Goal: Navigation & Orientation: Go to known website

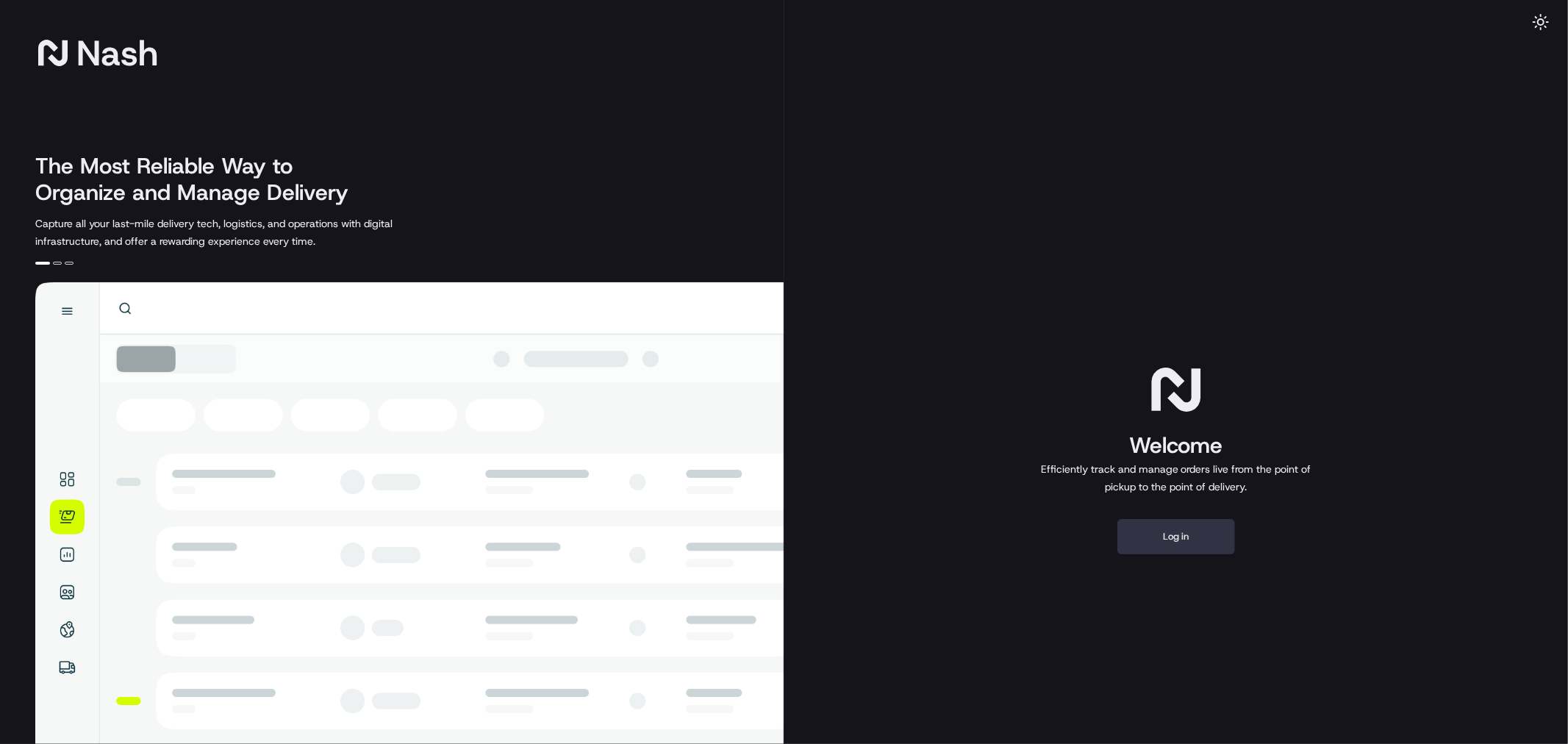
click at [1168, 540] on button "Log in" at bounding box center [1175, 536] width 117 height 35
